Goal: Task Accomplishment & Management: Use online tool/utility

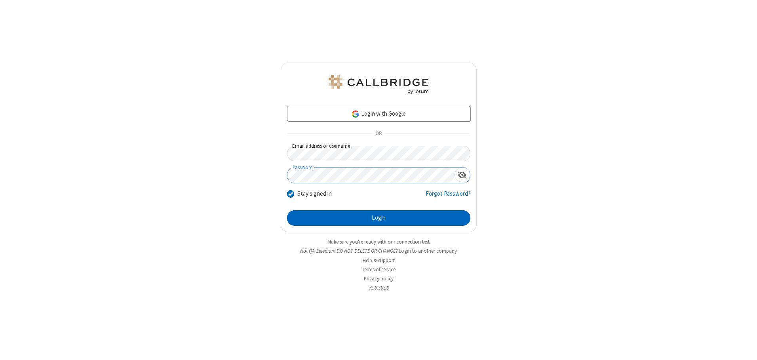
click at [379, 218] on button "Login" at bounding box center [378, 218] width 183 height 16
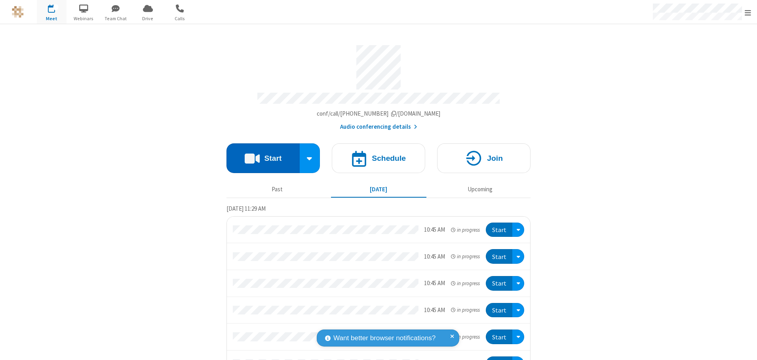
click at [260, 155] on button "Start" at bounding box center [263, 158] width 73 height 30
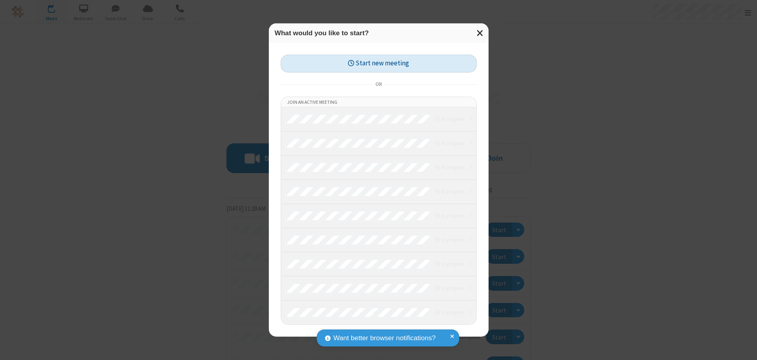
click at [379, 63] on button "Start new meeting" at bounding box center [379, 64] width 196 height 18
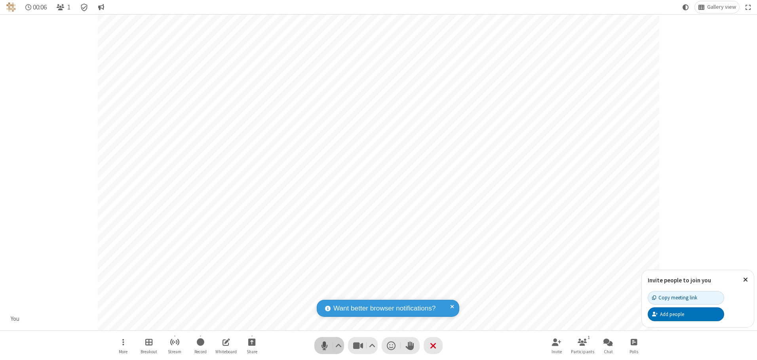
click at [324, 345] on span "Mute (Alt+A)" at bounding box center [324, 345] width 12 height 11
click at [324, 345] on span "Unmute (Alt+A)" at bounding box center [324, 345] width 12 height 11
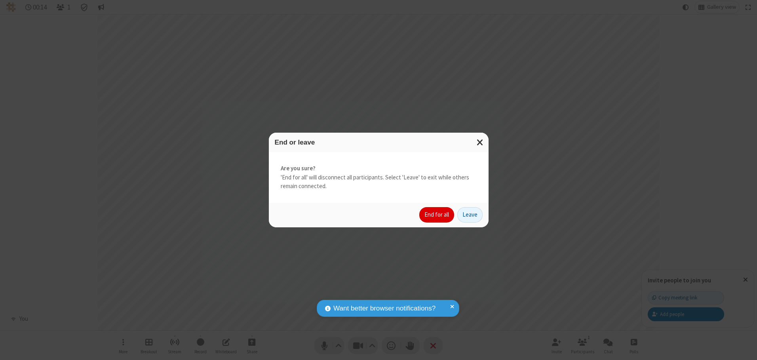
click at [437, 215] on button "End for all" at bounding box center [436, 215] width 35 height 16
